Goal: Answer question/provide support: Answer question/provide support

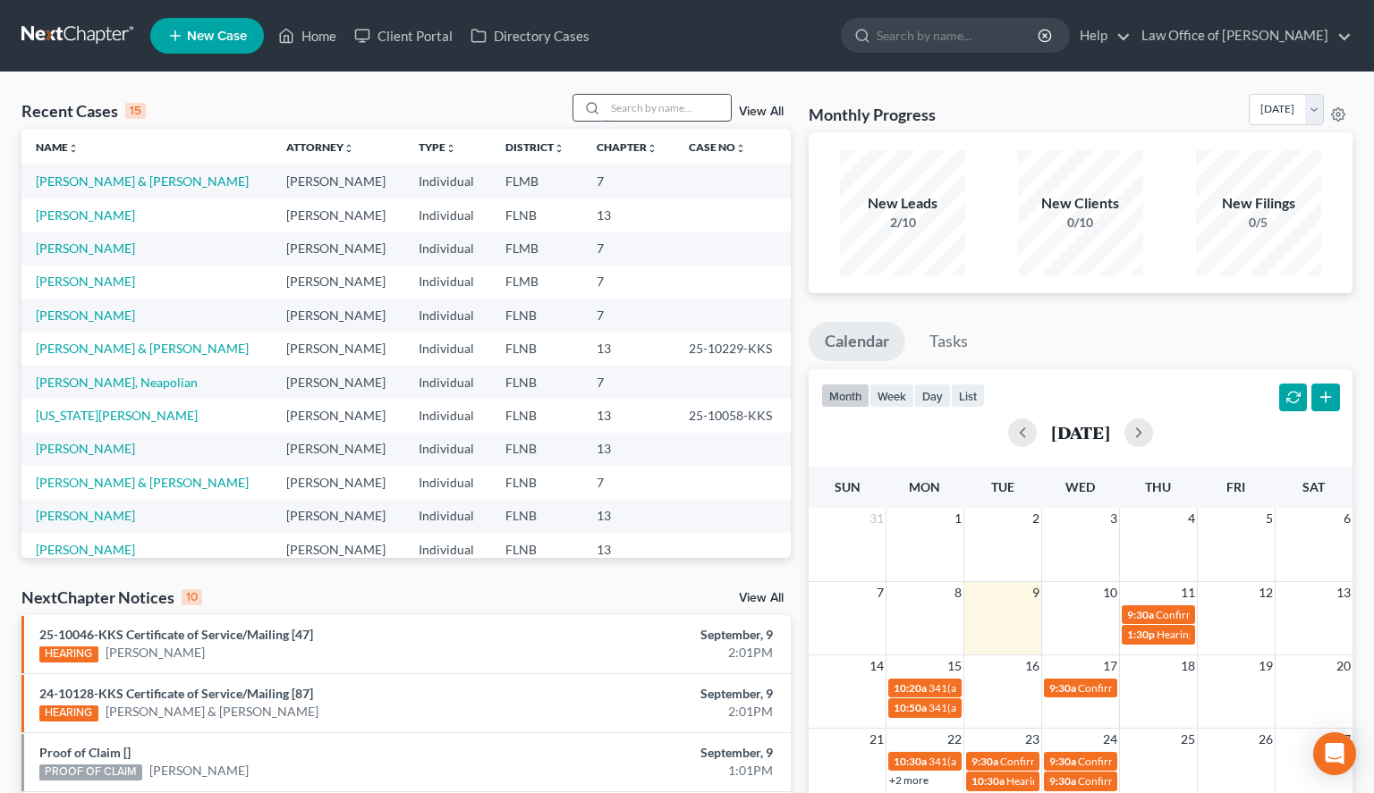
click at [646, 113] on input "search" at bounding box center [668, 108] width 125 height 26
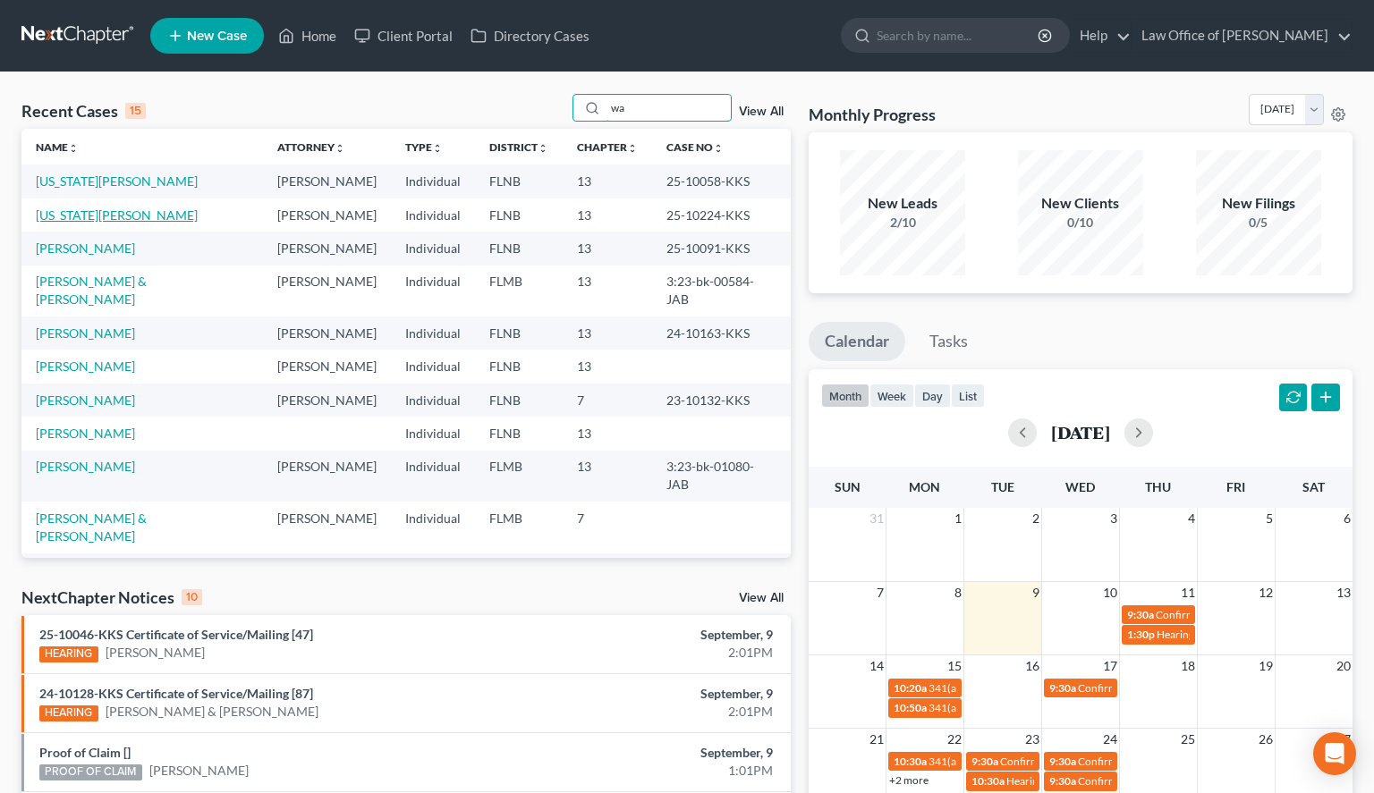
type input "wa"
click at [113, 221] on link "[US_STATE][PERSON_NAME]" at bounding box center [117, 215] width 162 height 15
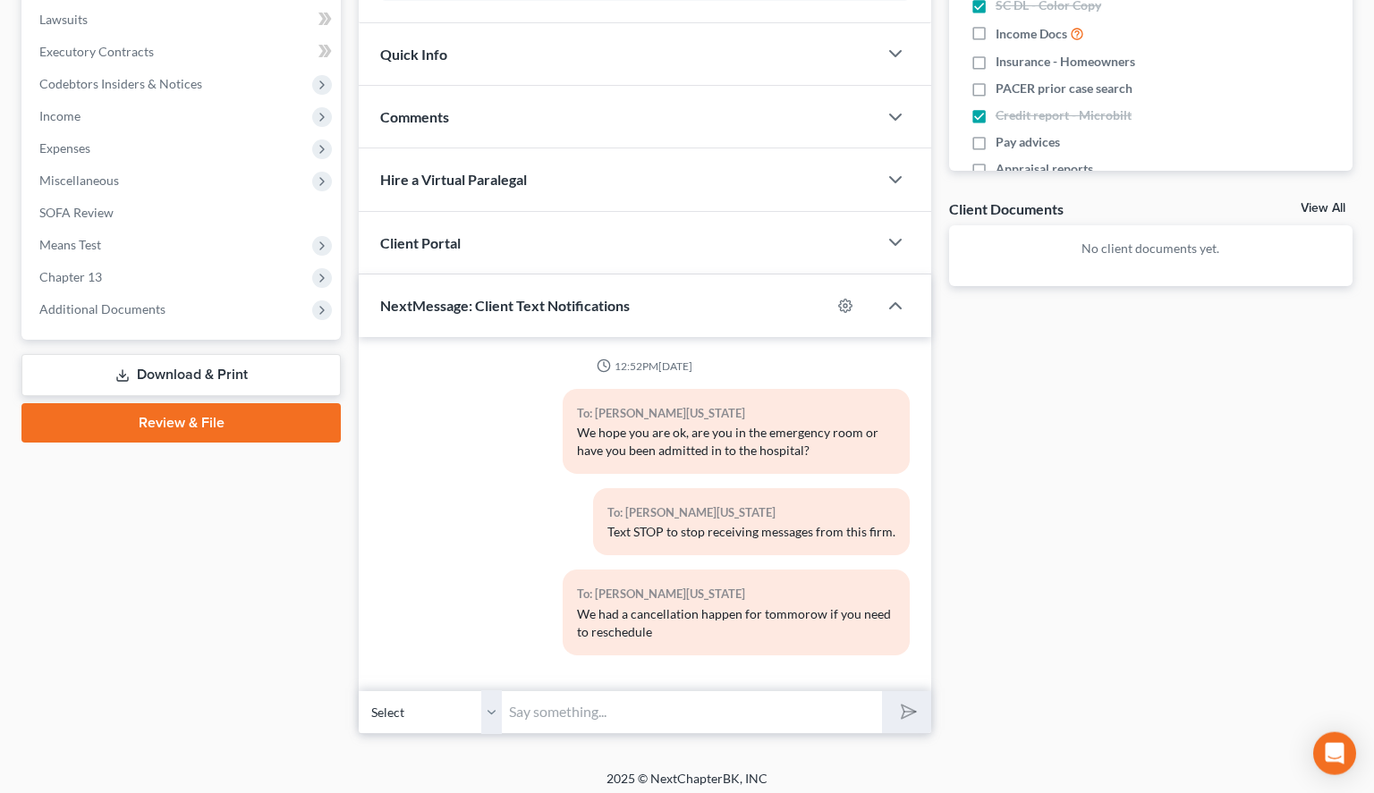
scroll to position [480, 0]
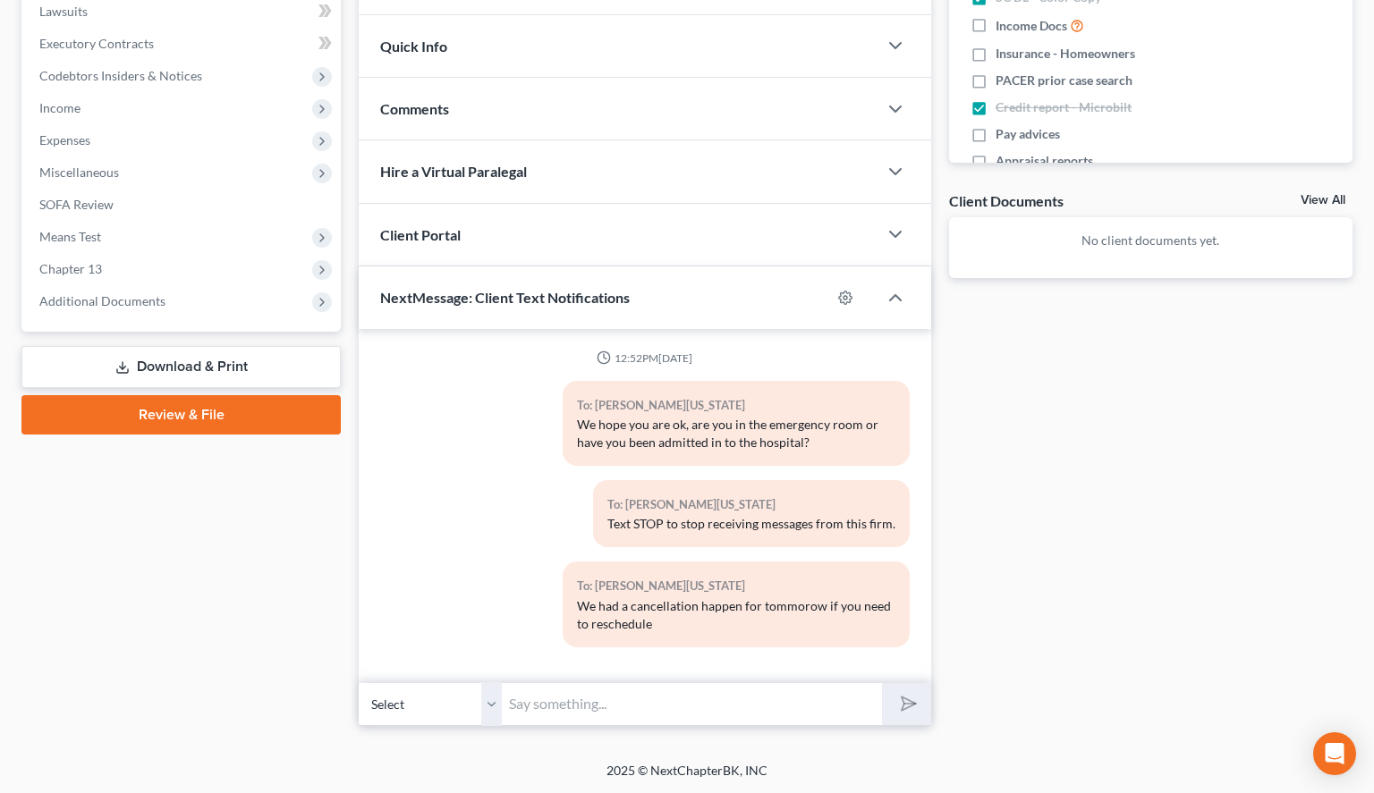
click at [574, 709] on input "text" at bounding box center [692, 705] width 380 height 44
type input "Hello, [PERSON_NAME] could you please give us a call I am trying to schedule yo…"
click at [914, 708] on button "submit" at bounding box center [906, 704] width 49 height 42
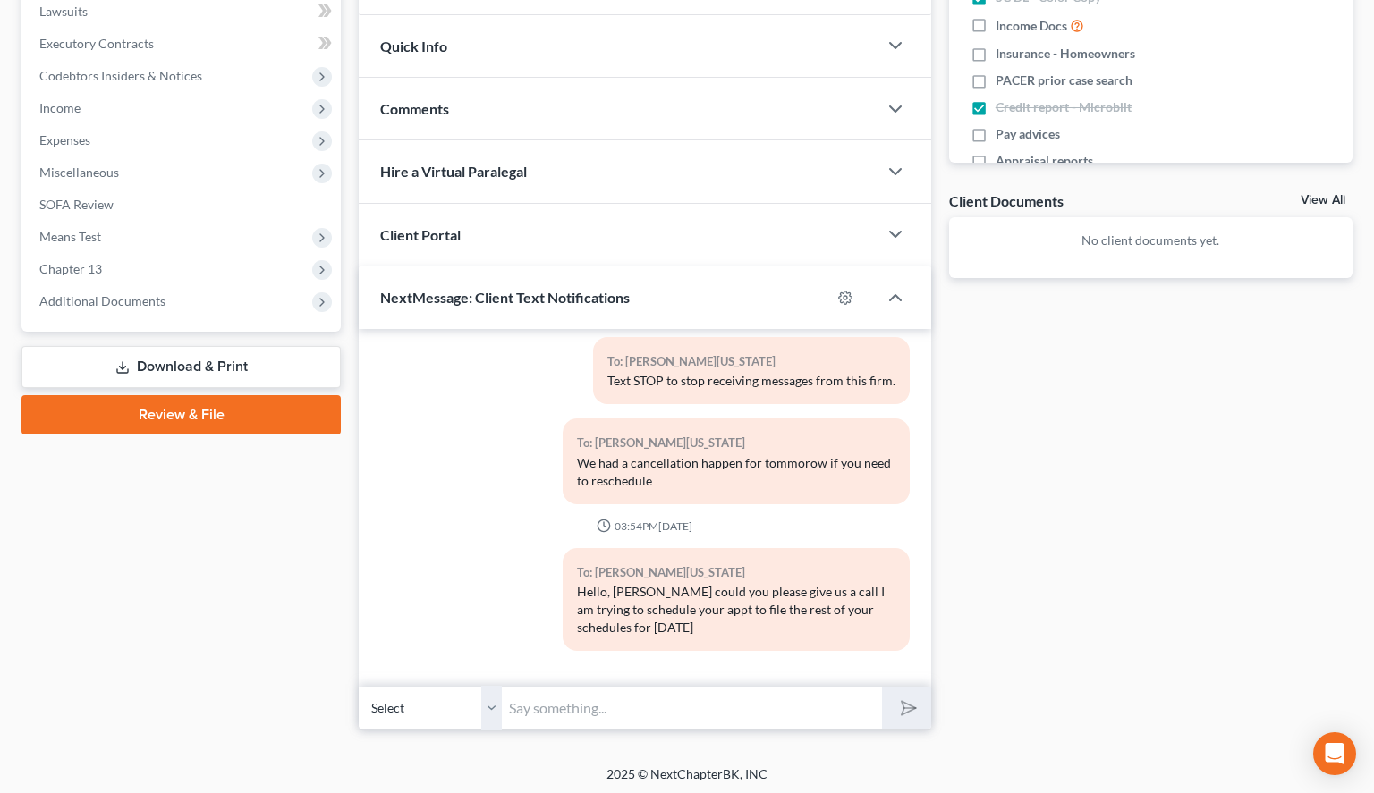
click at [645, 704] on input "text" at bounding box center [692, 708] width 380 height 44
type input "Because that is the deadline to get it done"
click at [917, 699] on button "submit" at bounding box center [906, 708] width 49 height 42
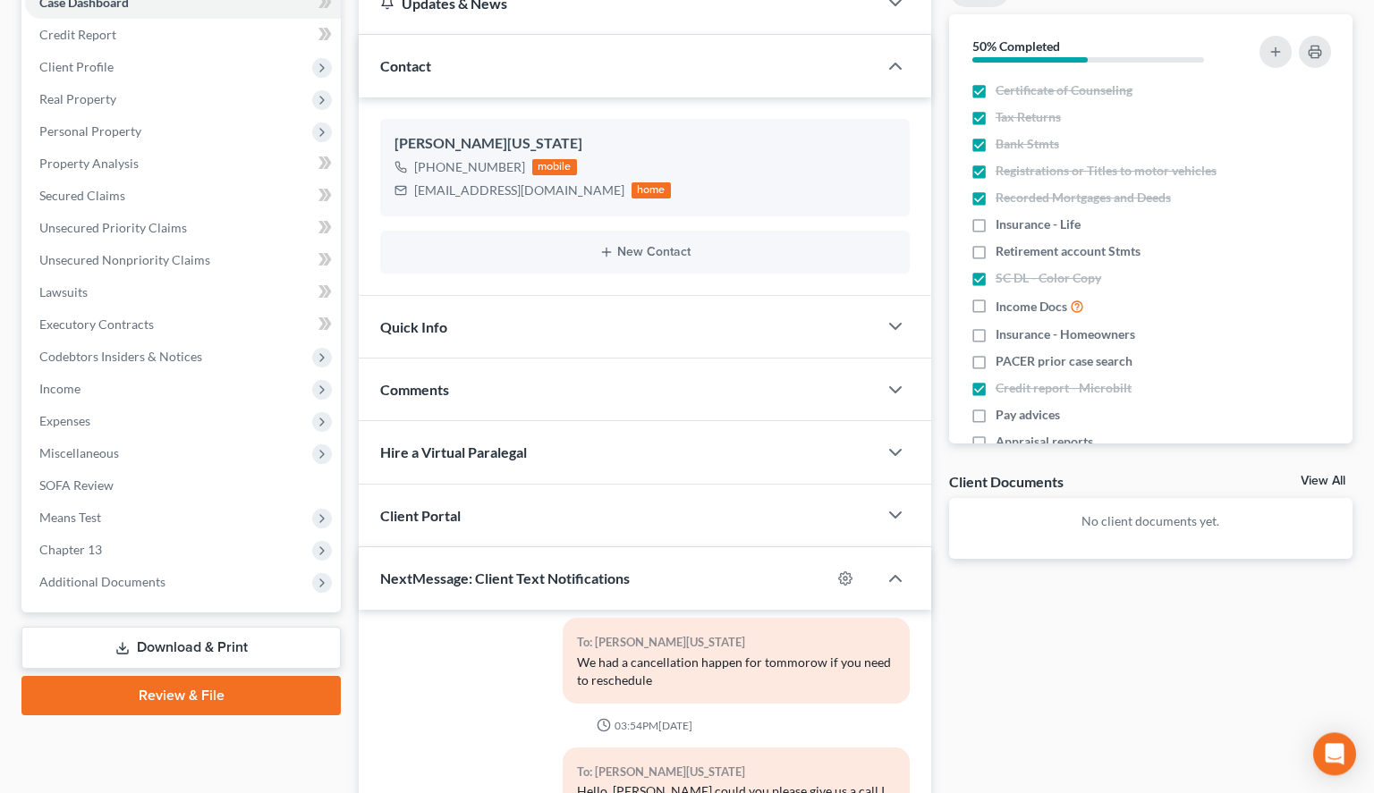
scroll to position [0, 0]
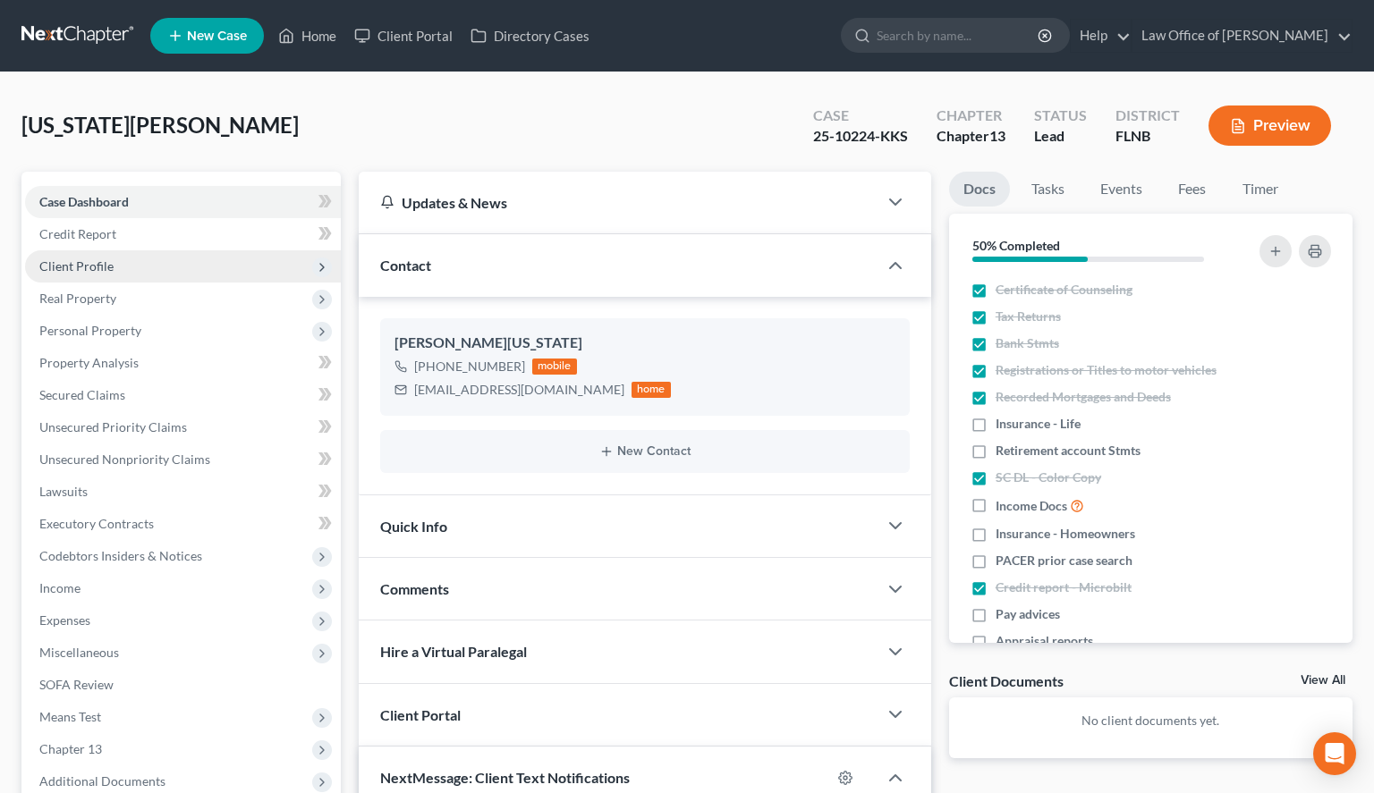
click at [188, 271] on span "Client Profile" at bounding box center [183, 266] width 316 height 32
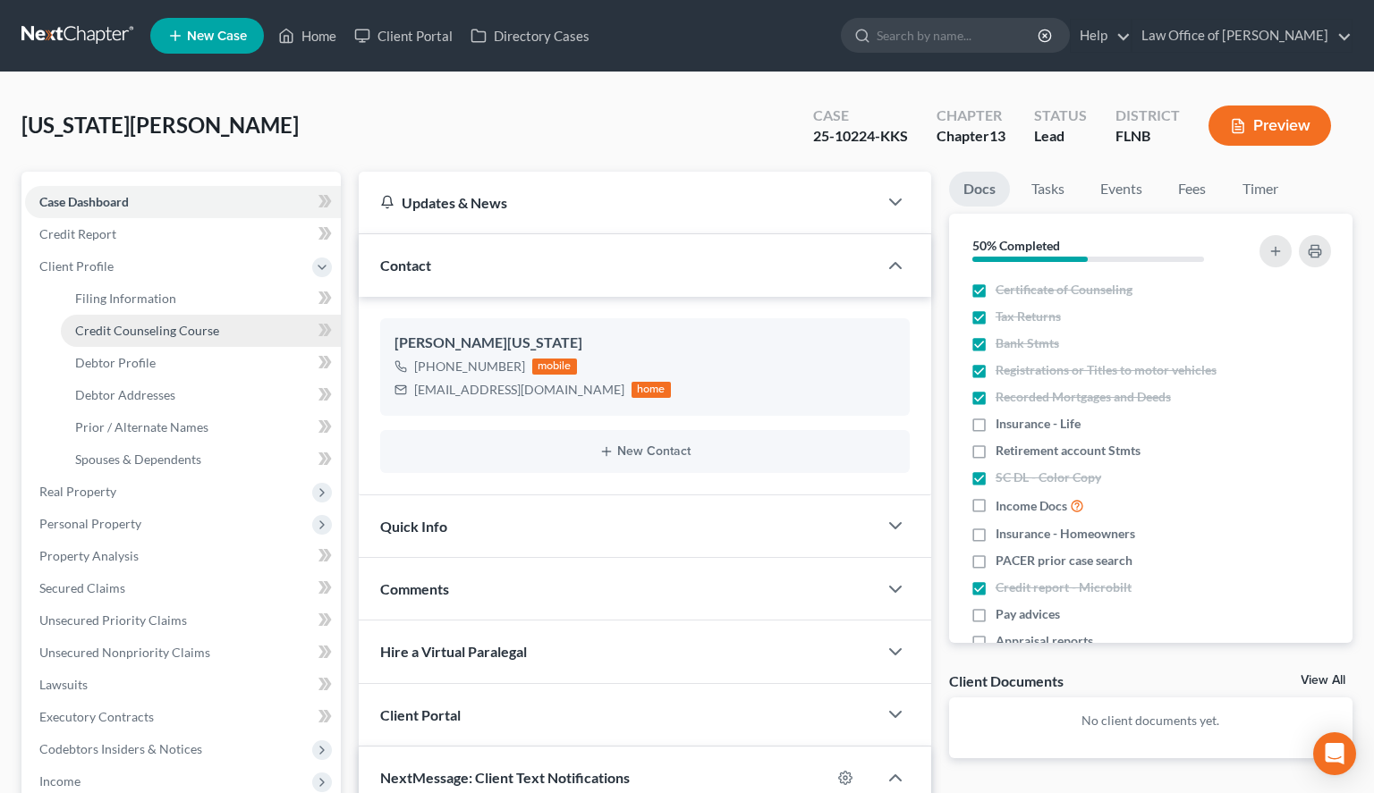
click at [198, 326] on span "Credit Counseling Course" at bounding box center [147, 330] width 144 height 15
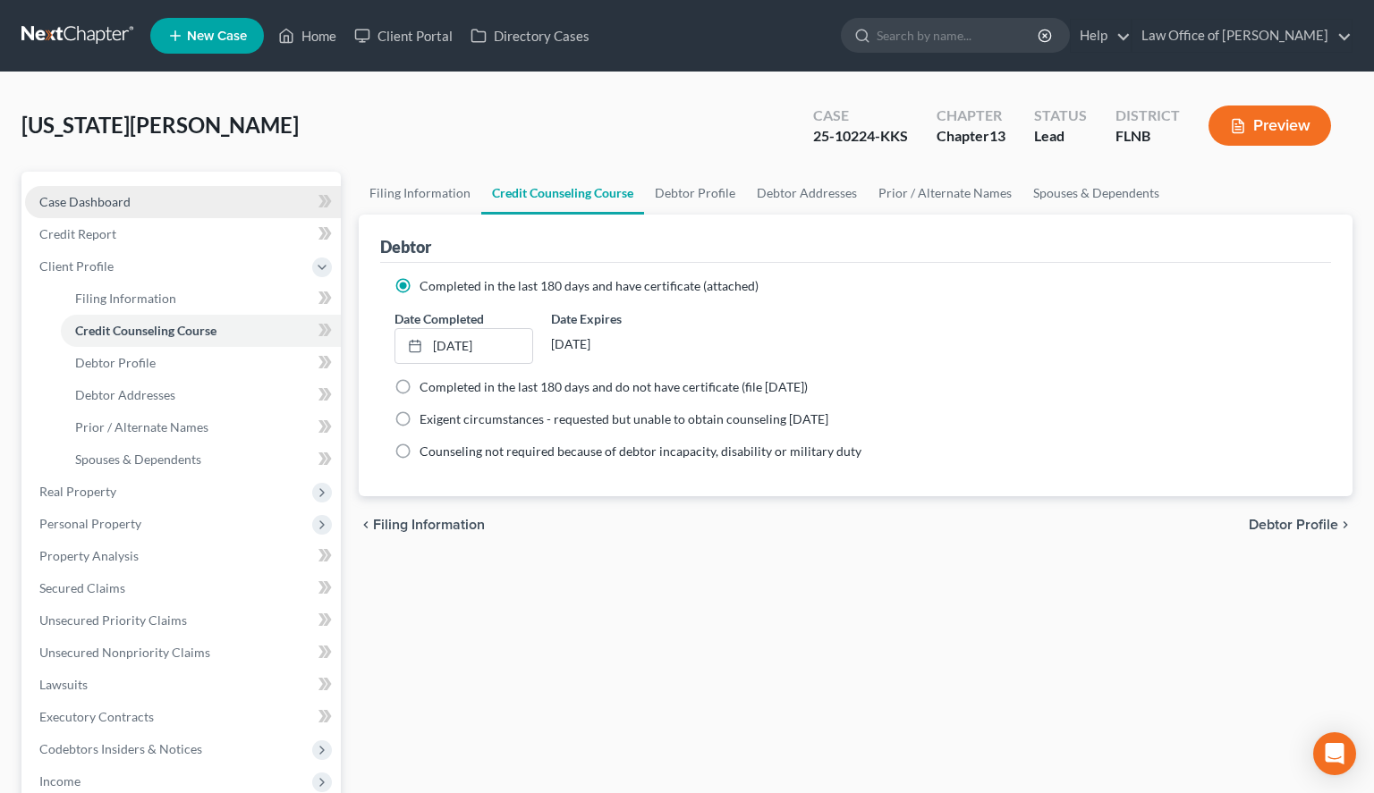
click at [81, 192] on link "Case Dashboard" at bounding box center [183, 202] width 316 height 32
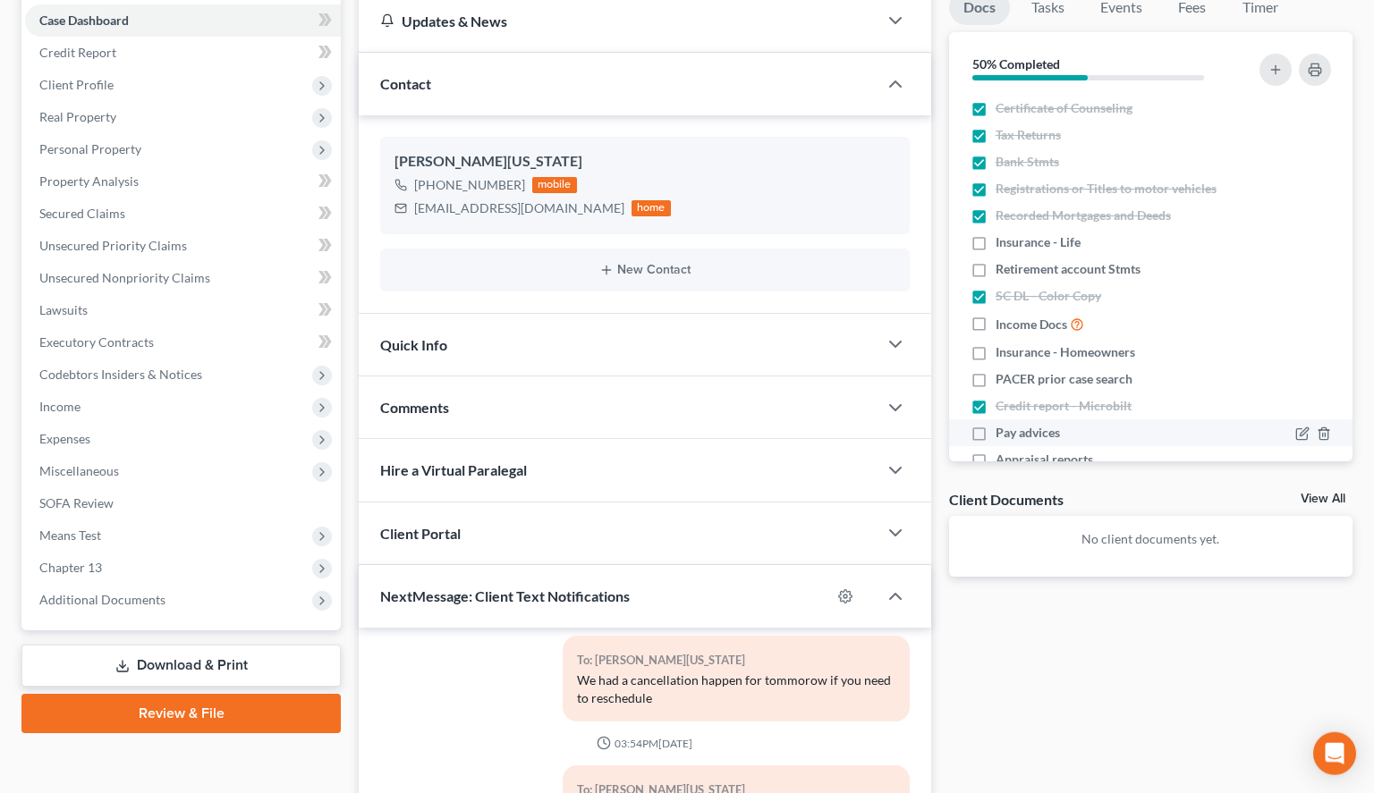
scroll to position [182, 0]
click at [1320, 499] on link "View All" at bounding box center [1323, 498] width 45 height 13
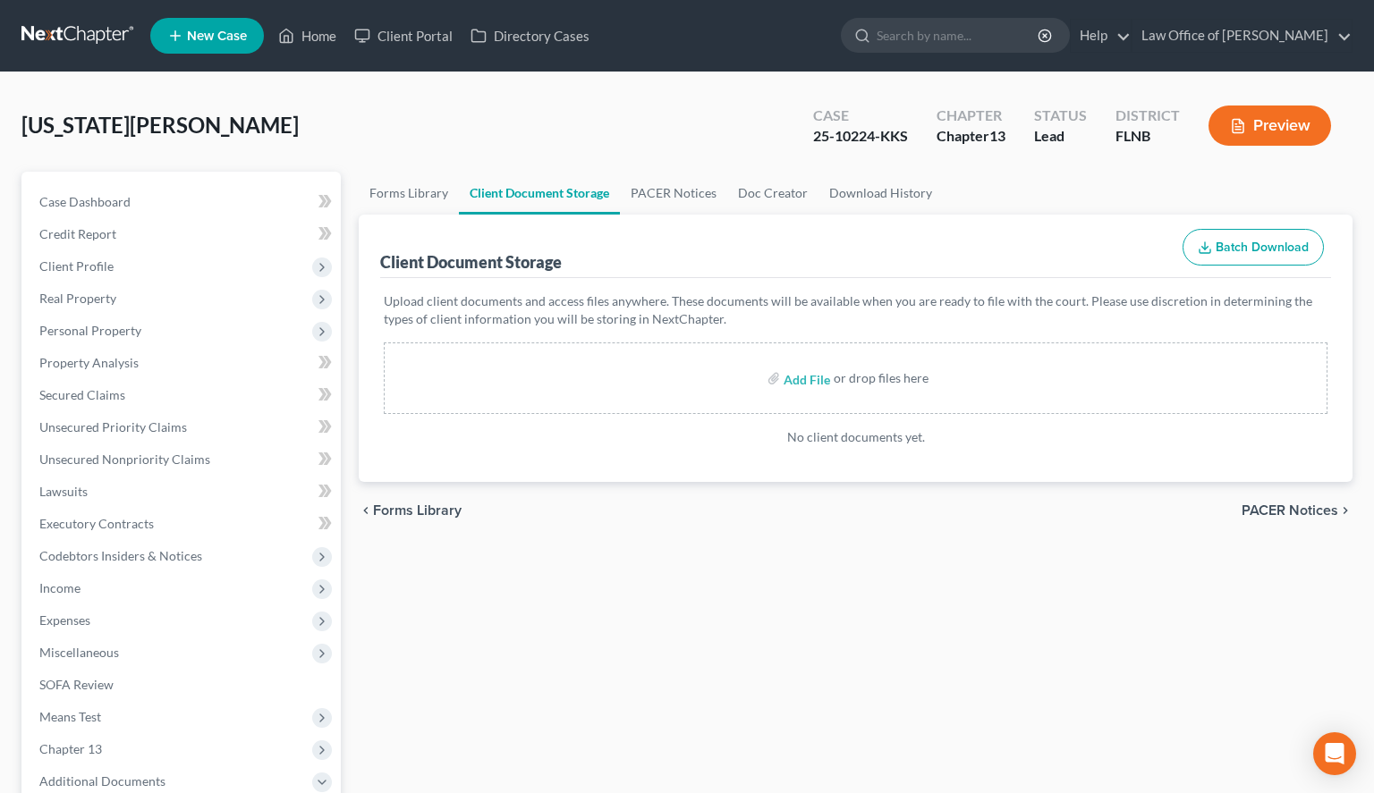
click at [1074, 587] on div "Forms Library Client Document Storage PACER Notices Doc Creator Download Histor…" at bounding box center [856, 624] width 1012 height 904
click at [36, 31] on link at bounding box center [78, 36] width 114 height 32
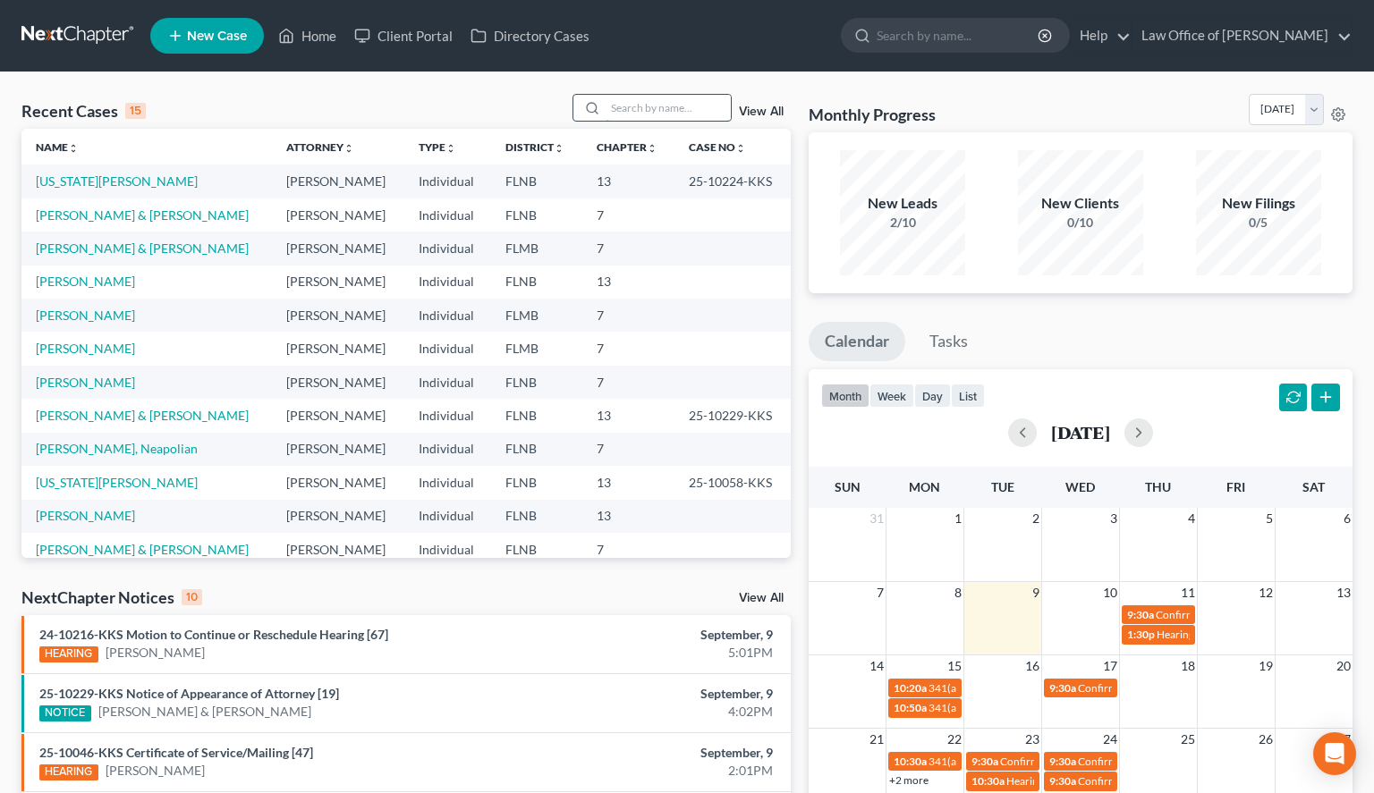
click at [606, 116] on input "search" at bounding box center [668, 108] width 125 height 26
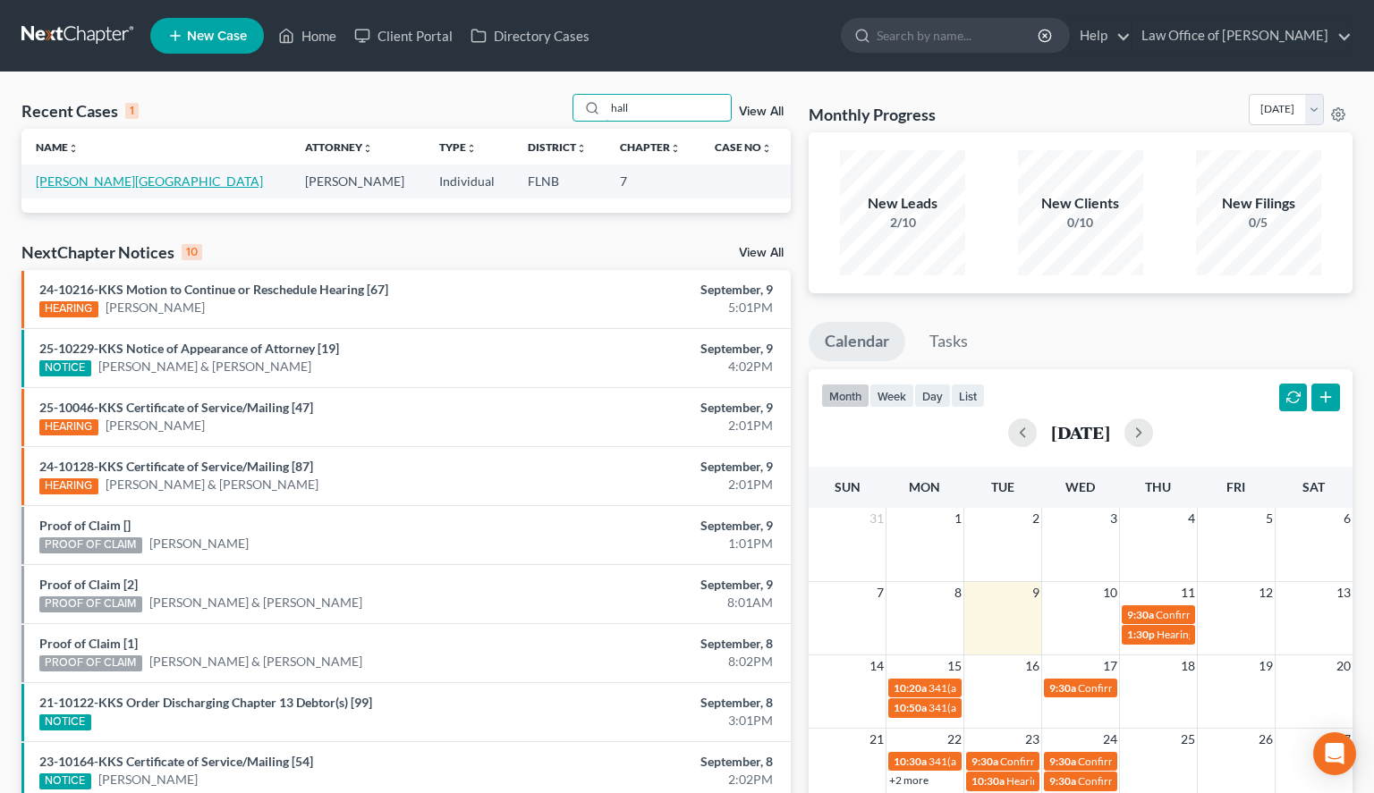
type input "hall"
drag, startPoint x: 41, startPoint y: 179, endPoint x: 50, endPoint y: 182, distance: 9.6
click at [47, 179] on link "Hall, Lakedra" at bounding box center [149, 181] width 227 height 15
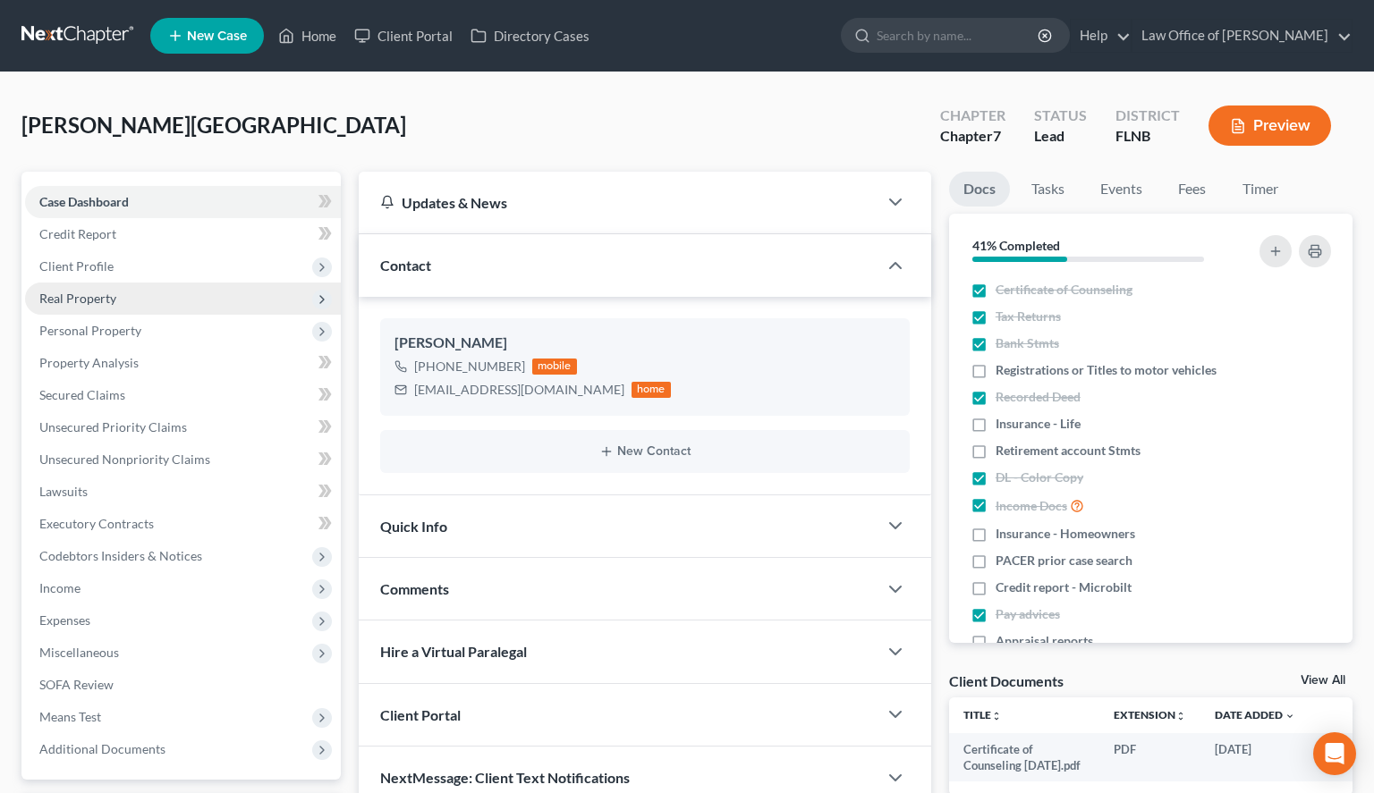
click at [148, 309] on span "Real Property" at bounding box center [183, 299] width 316 height 32
click at [148, 313] on span "Real Property" at bounding box center [183, 299] width 316 height 32
click at [157, 301] on span "Real Property" at bounding box center [183, 299] width 316 height 32
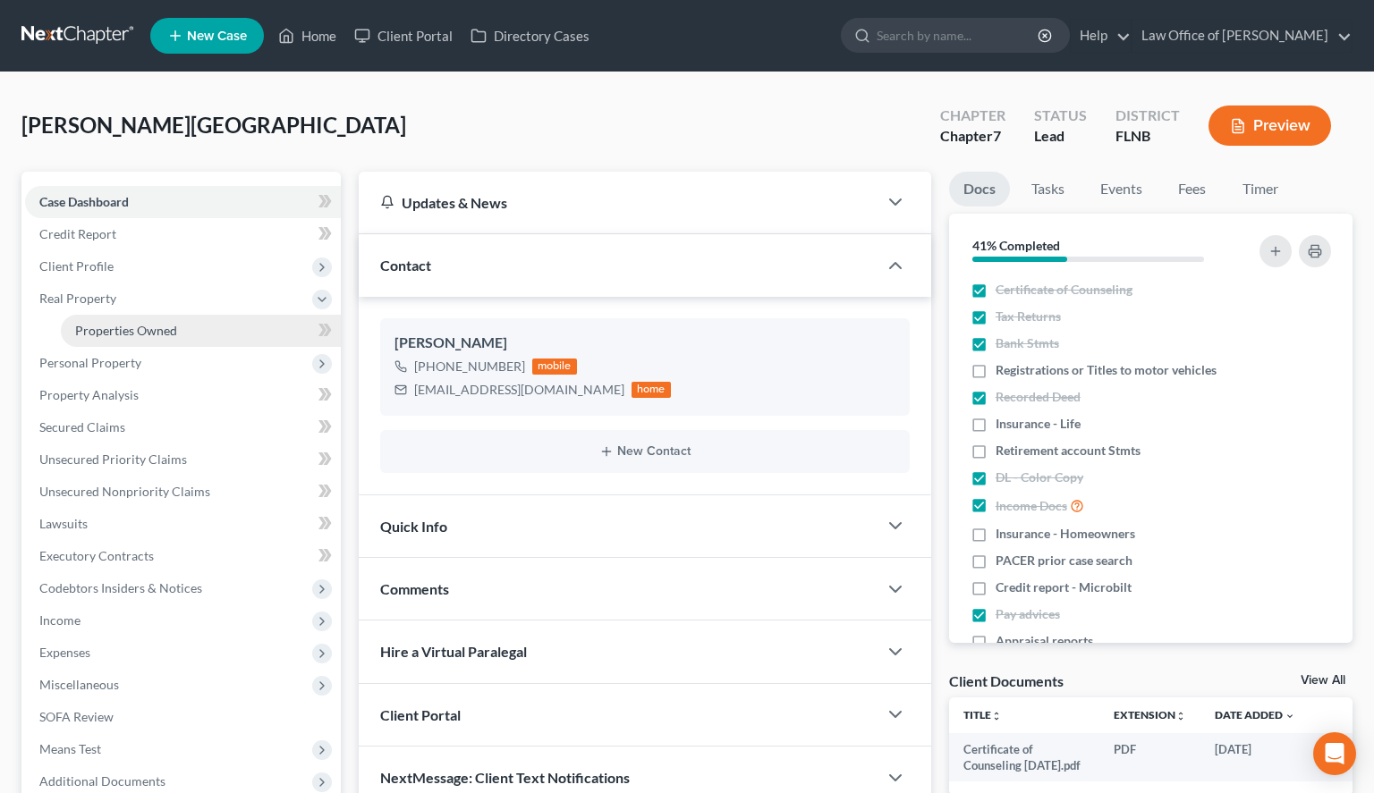
click at [164, 324] on span "Properties Owned" at bounding box center [126, 330] width 102 height 15
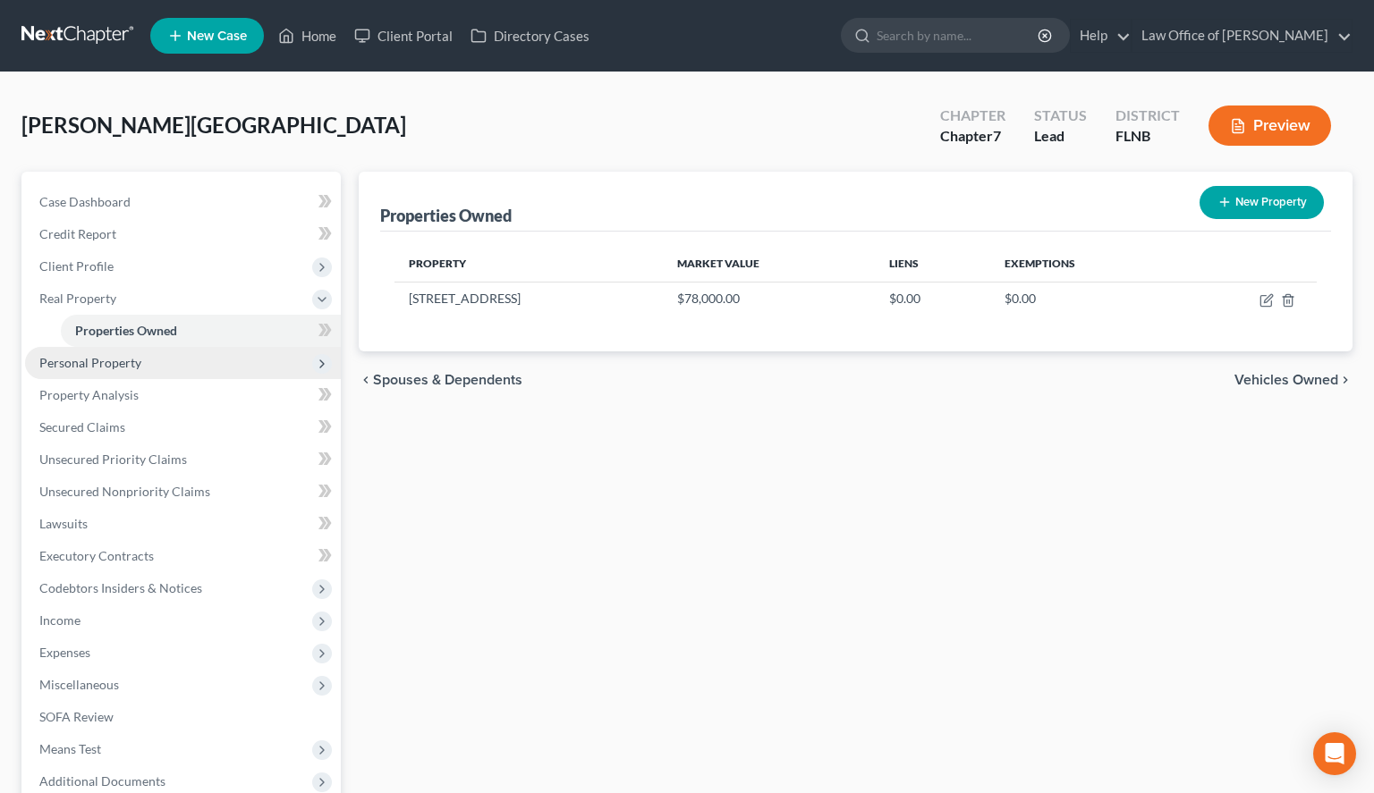
click at [77, 377] on span "Personal Property" at bounding box center [183, 363] width 316 height 32
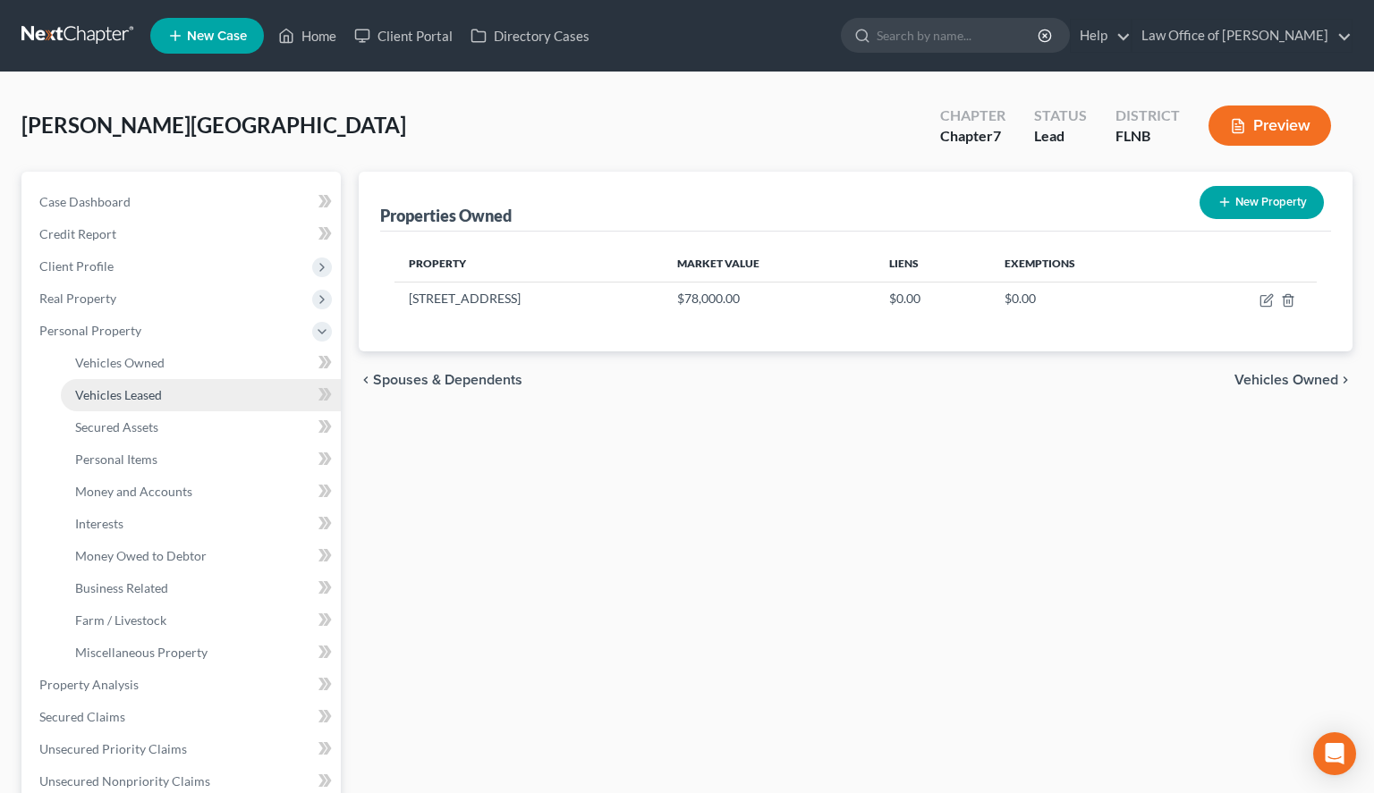
click at [103, 399] on span "Vehicles Leased" at bounding box center [118, 394] width 87 height 15
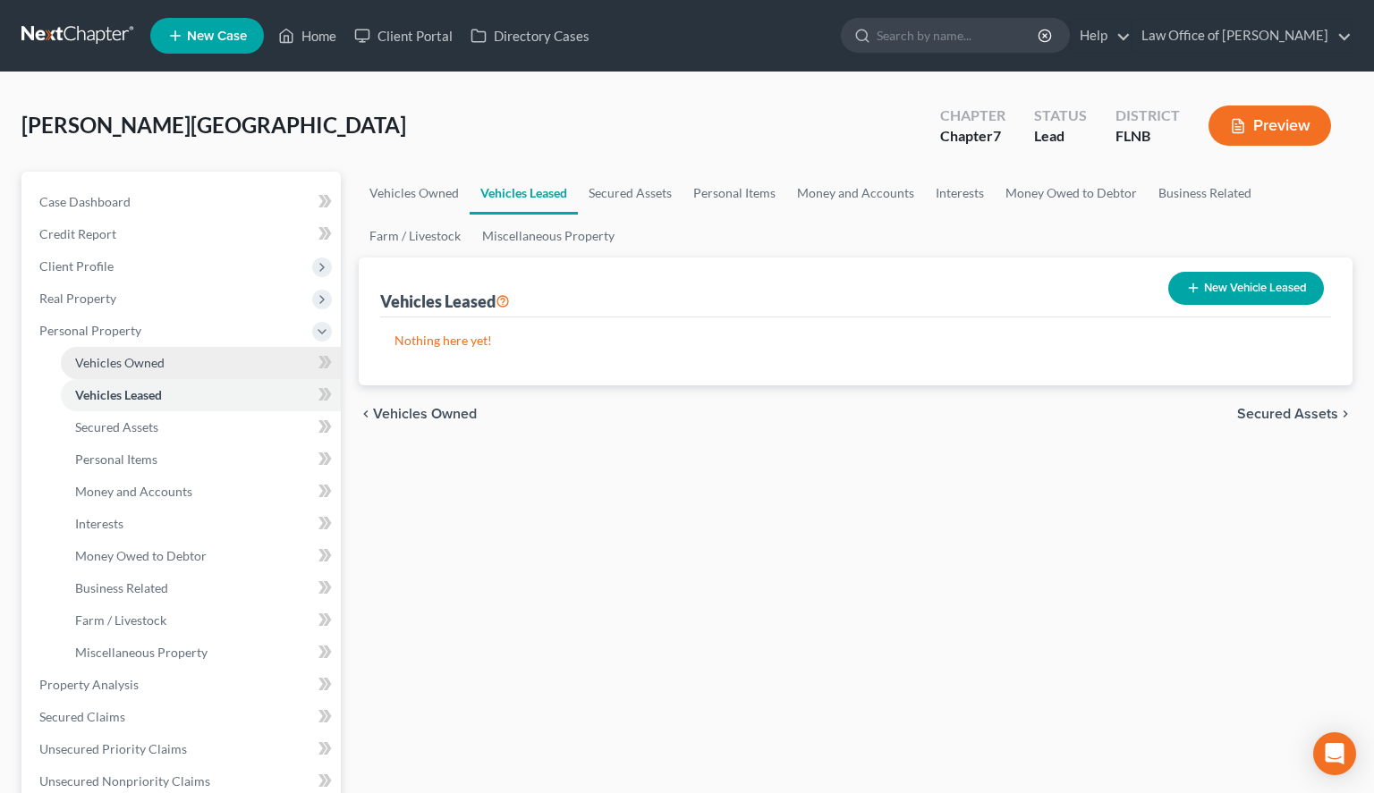
click at [113, 367] on span "Vehicles Owned" at bounding box center [119, 362] width 89 height 15
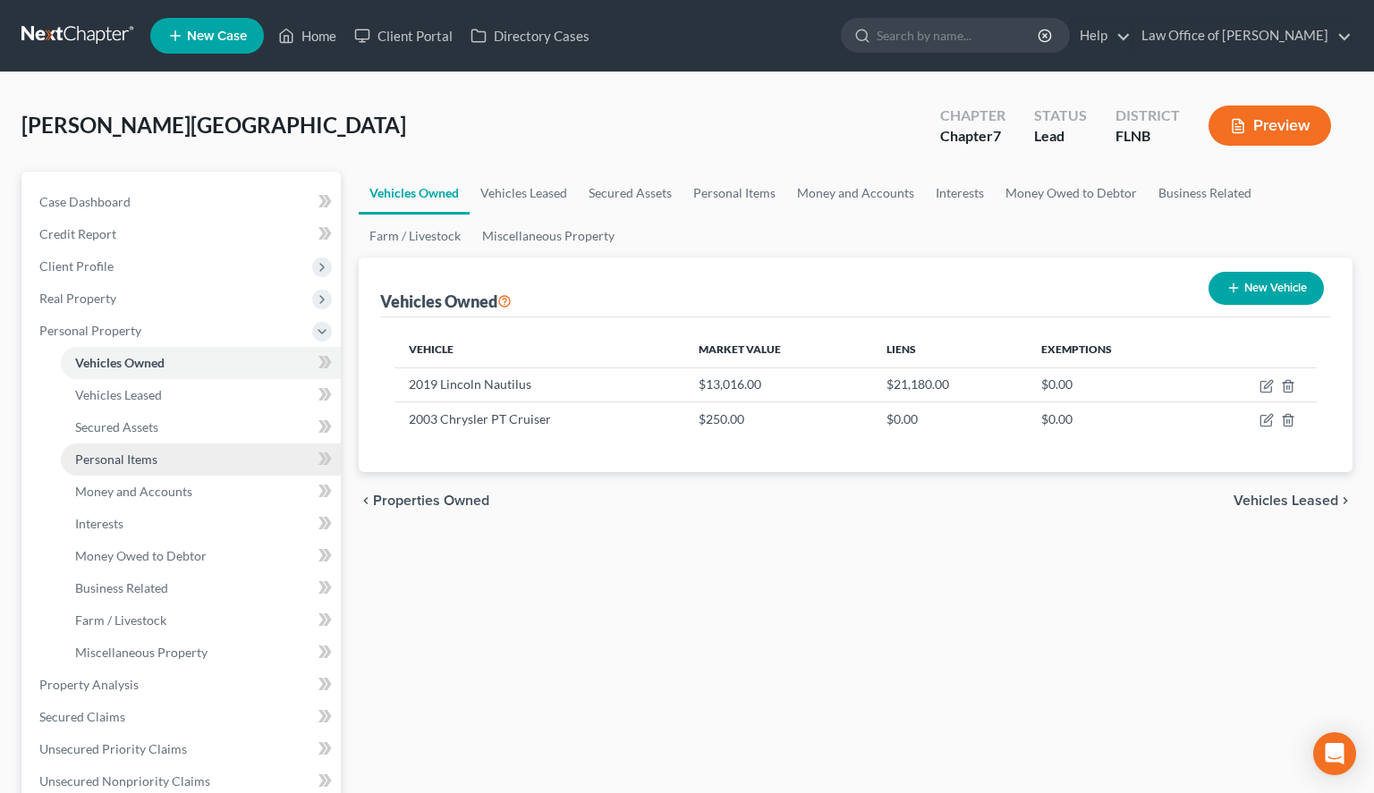
click at [217, 451] on link "Personal Items" at bounding box center [201, 460] width 280 height 32
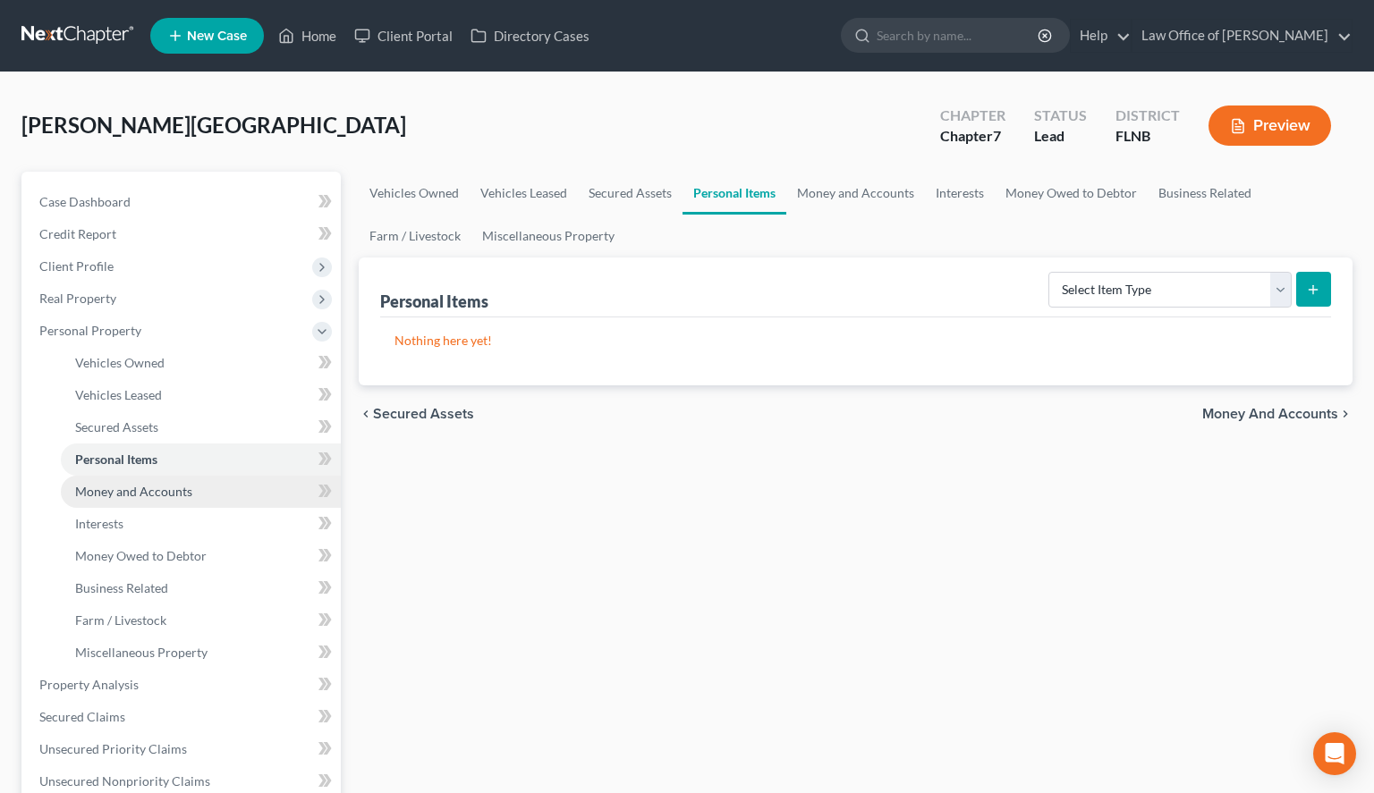
click at [224, 476] on link "Money and Accounts" at bounding box center [201, 492] width 280 height 32
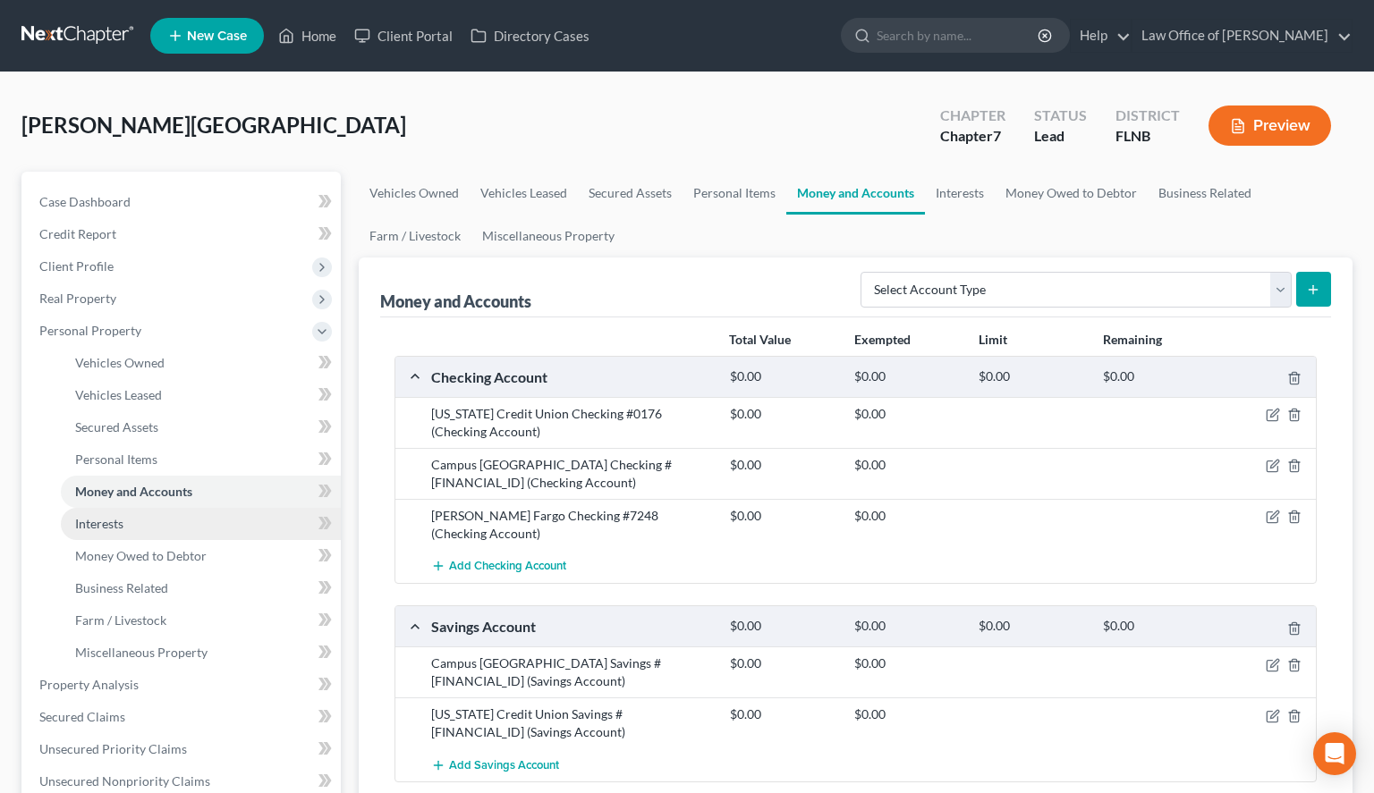
click at [228, 524] on link "Interests" at bounding box center [201, 524] width 280 height 32
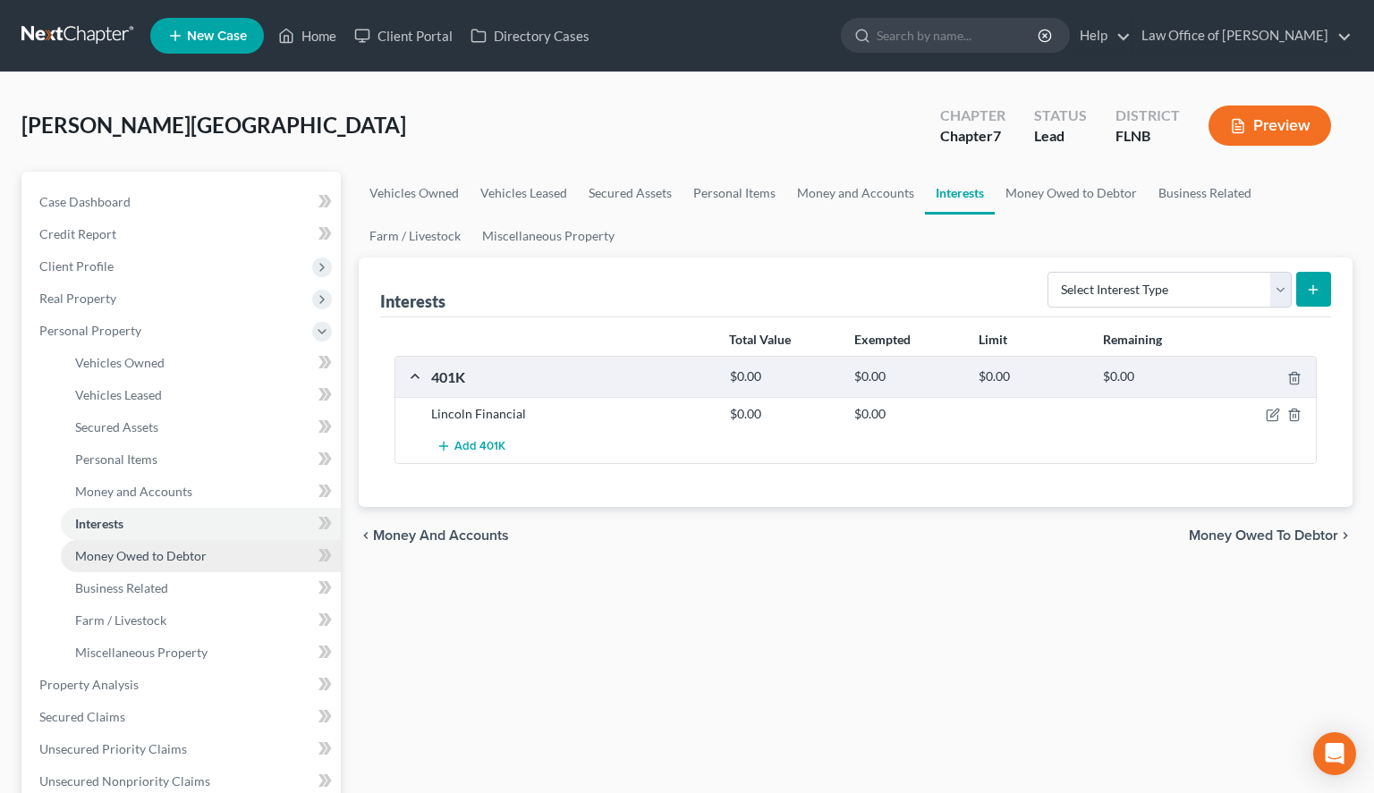
click at [245, 566] on link "Money Owed to Debtor" at bounding box center [201, 556] width 280 height 32
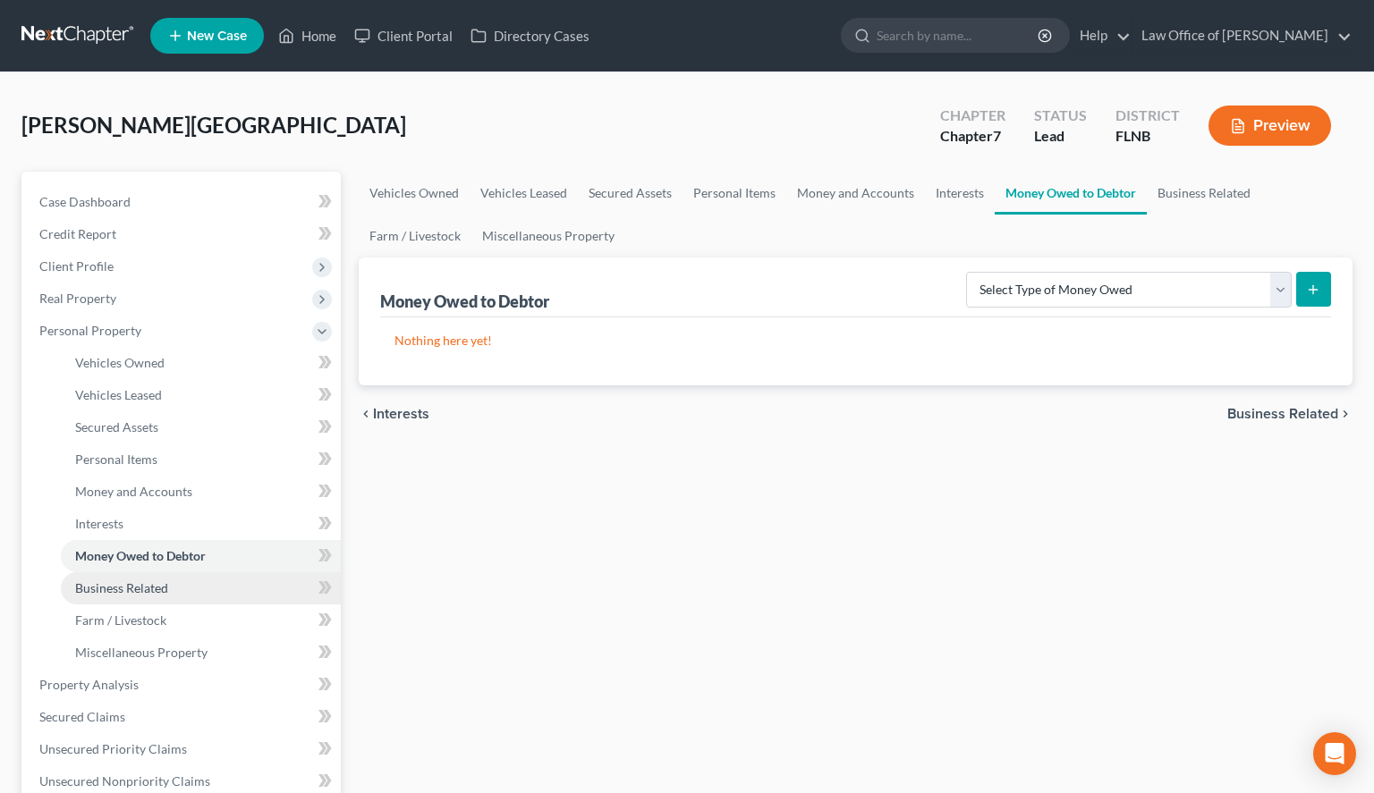
click at [246, 587] on link "Business Related" at bounding box center [201, 588] width 280 height 32
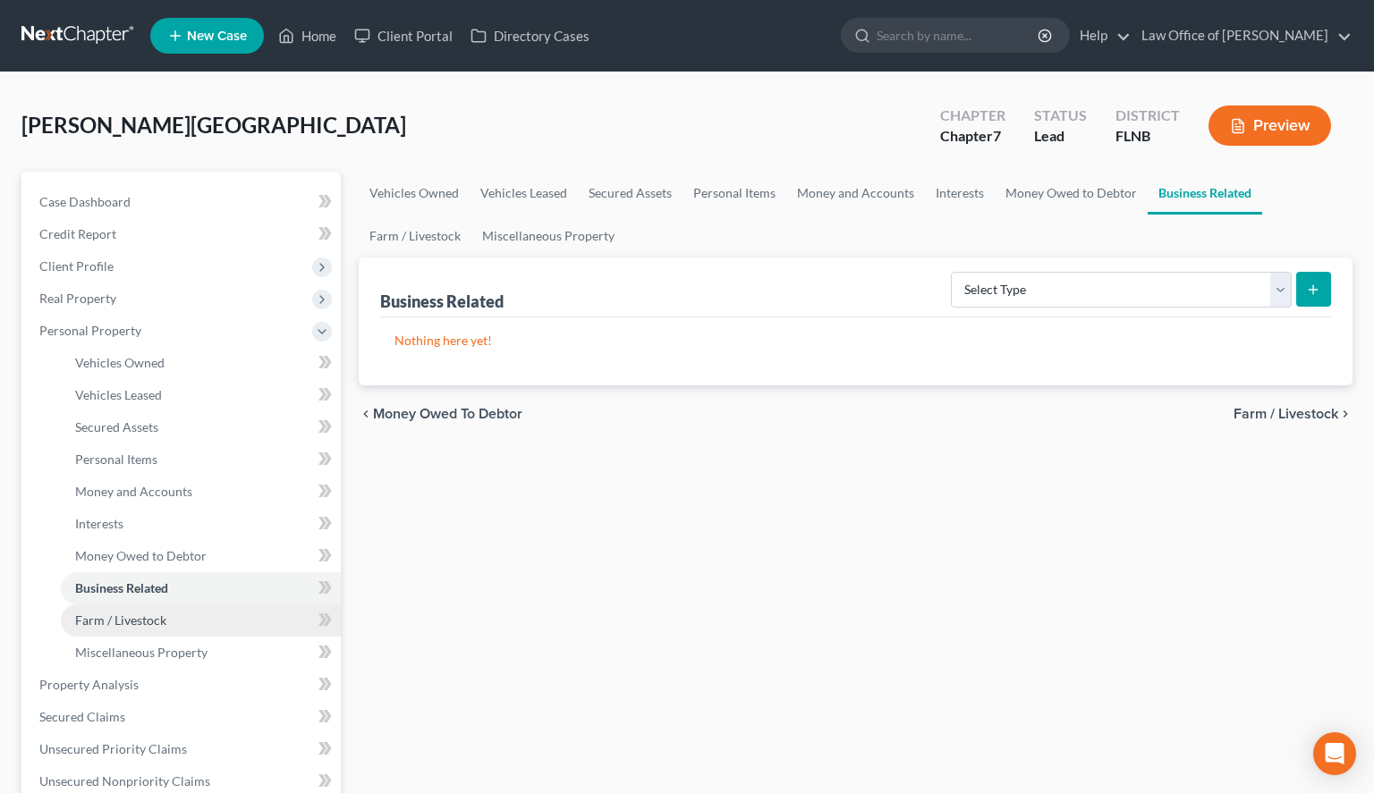
click at [270, 616] on link "Farm / Livestock" at bounding box center [201, 621] width 280 height 32
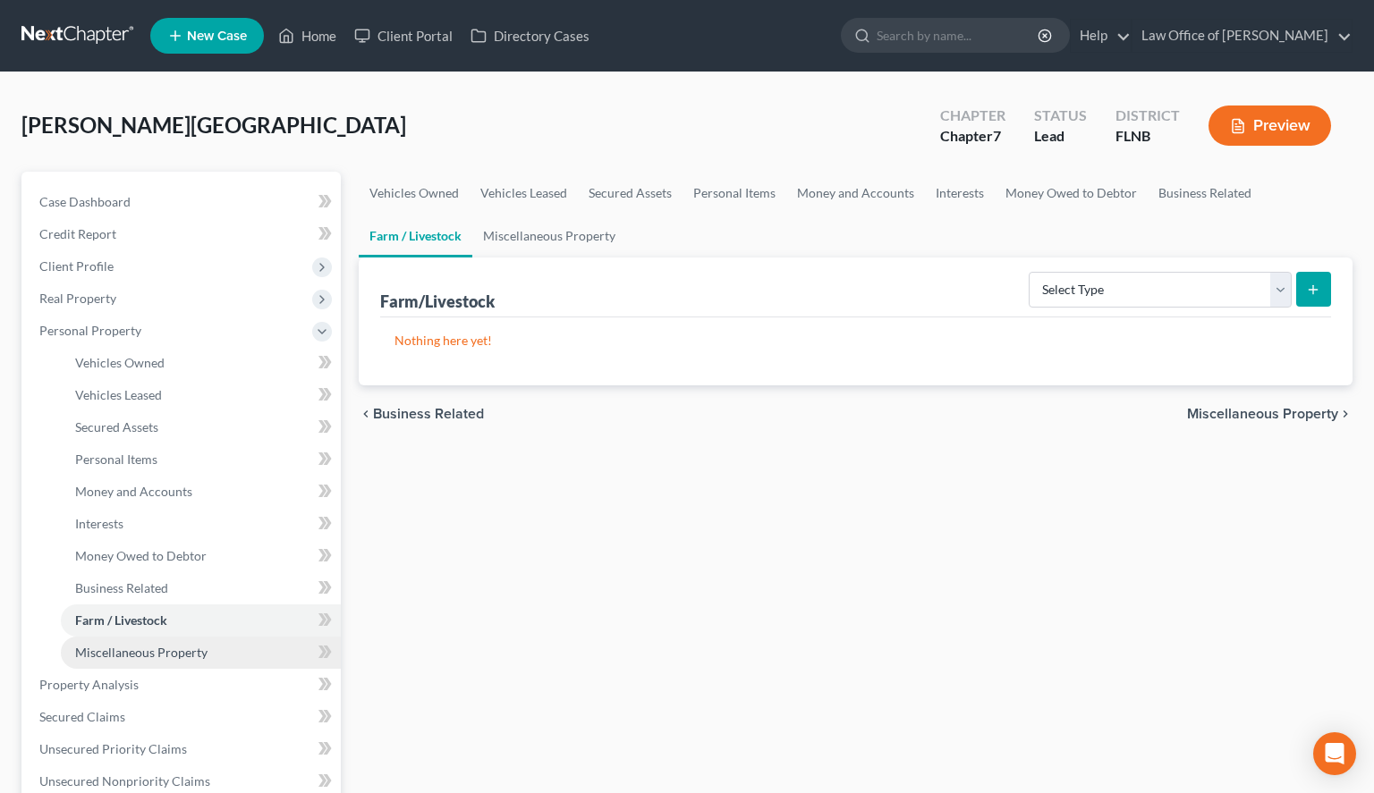
click at [276, 647] on link "Miscellaneous Property" at bounding box center [201, 653] width 280 height 32
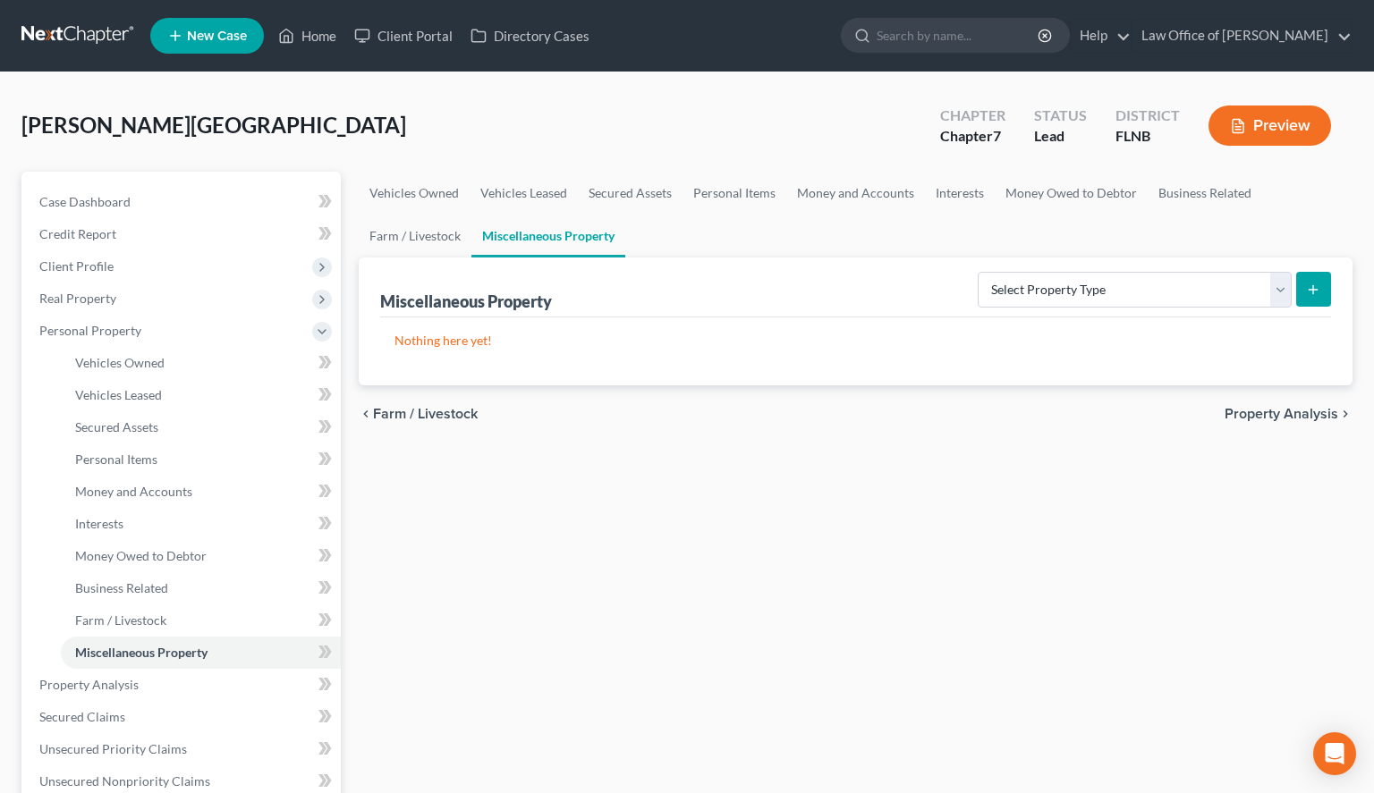
click at [460, 589] on div "Vehicles Owned Vehicles Leased Secured Assets Personal Items Money and Accounts…" at bounding box center [856, 688] width 1012 height 1033
